Goal: Information Seeking & Learning: Find specific fact

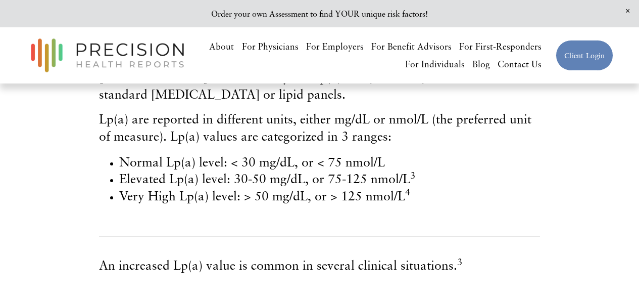
scroll to position [406, 0]
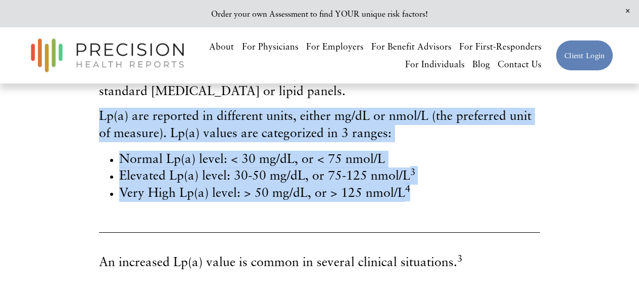
drag, startPoint x: 101, startPoint y: 159, endPoint x: 415, endPoint y: 242, distance: 325.2
click at [415, 201] on div "Lp(a) particles have properties that often indicate a greater cardiovascular ri…" at bounding box center [319, 74] width 441 height 254
click at [415, 202] on li "Very High Lp(a) level: > 50 mg/dL, or > 125 nmol/L 4" at bounding box center [329, 192] width 421 height 17
drag, startPoint x: 411, startPoint y: 236, endPoint x: 100, endPoint y: 166, distance: 319.1
click at [100, 166] on div "Lp(a) particles have properties that often indicate a greater cardiovascular ri…" at bounding box center [319, 74] width 441 height 254
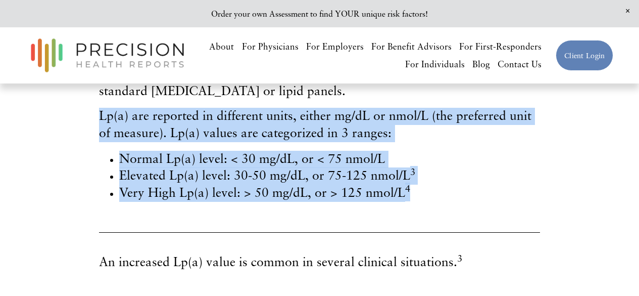
copy div "Lp(a) are reported in different units, either mg/dL or nmol/L (the preferred un…"
